Goal: Register for event/course

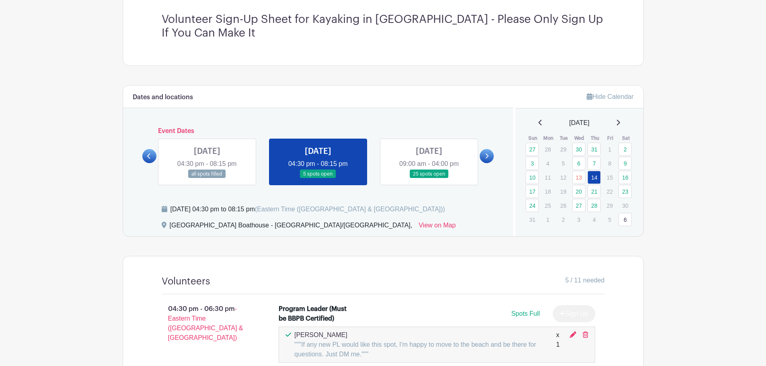
scroll to position [281, 0]
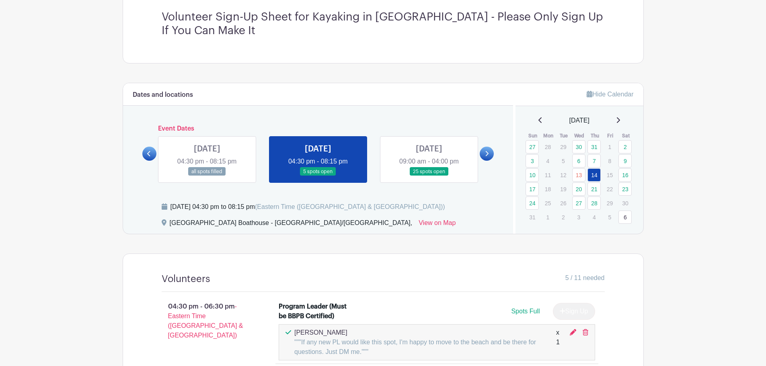
click at [429, 176] on link at bounding box center [429, 176] width 0 height 0
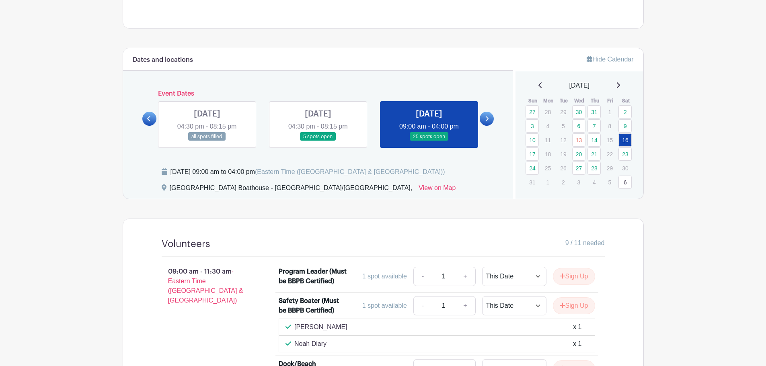
scroll to position [315, 0]
click at [488, 121] on icon at bounding box center [487, 120] width 4 height 6
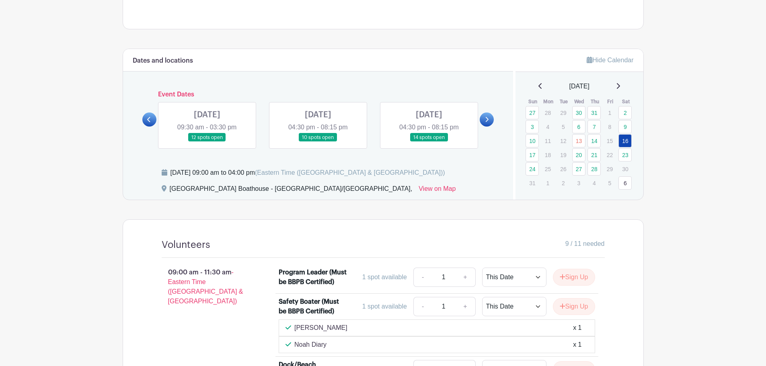
click at [318, 142] on link at bounding box center [318, 142] width 0 height 0
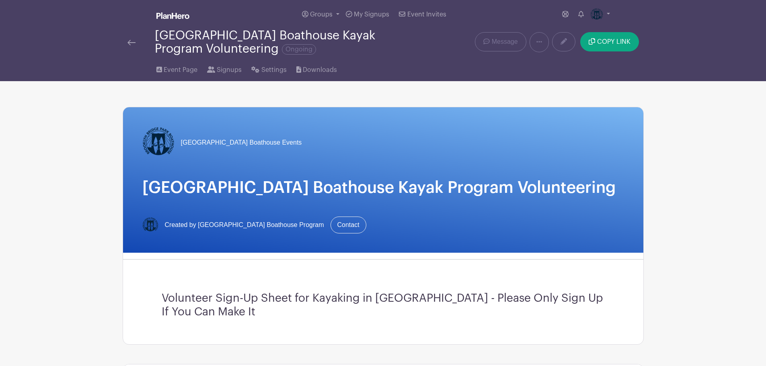
click at [128, 41] on img at bounding box center [131, 43] width 8 height 6
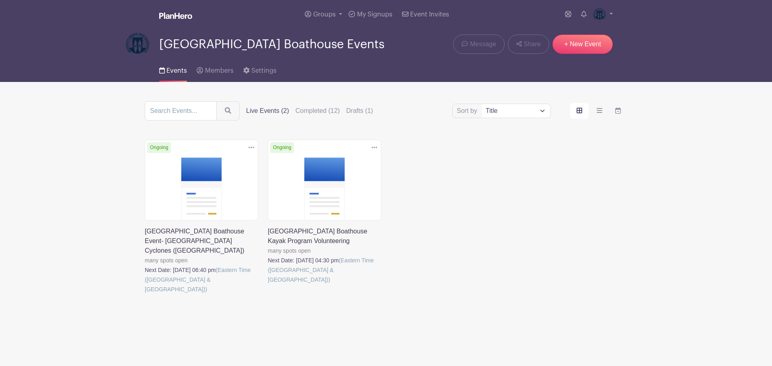
click at [145, 294] on link at bounding box center [145, 294] width 0 height 0
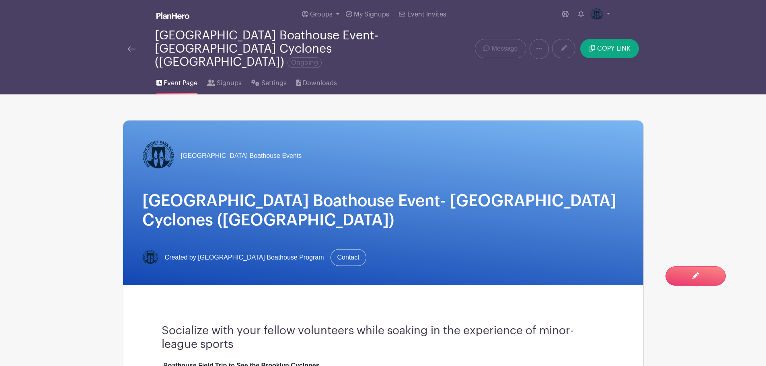
click at [129, 46] on img at bounding box center [131, 49] width 8 height 6
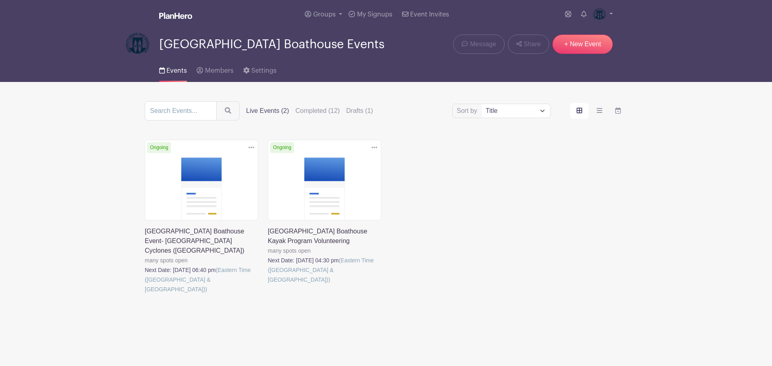
click at [268, 285] on link at bounding box center [268, 285] width 0 height 0
